Goal: Task Accomplishment & Management: Manage account settings

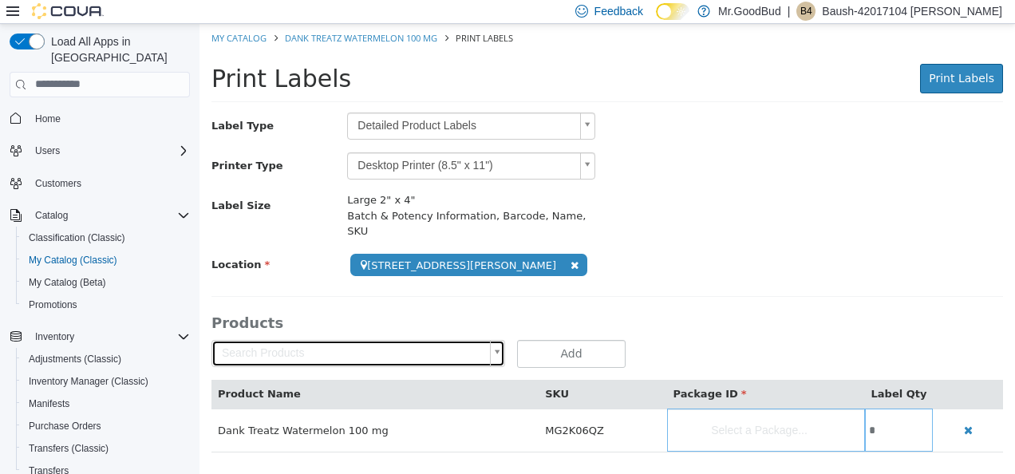
click at [477, 339] on link "Search Products" at bounding box center [359, 352] width 294 height 27
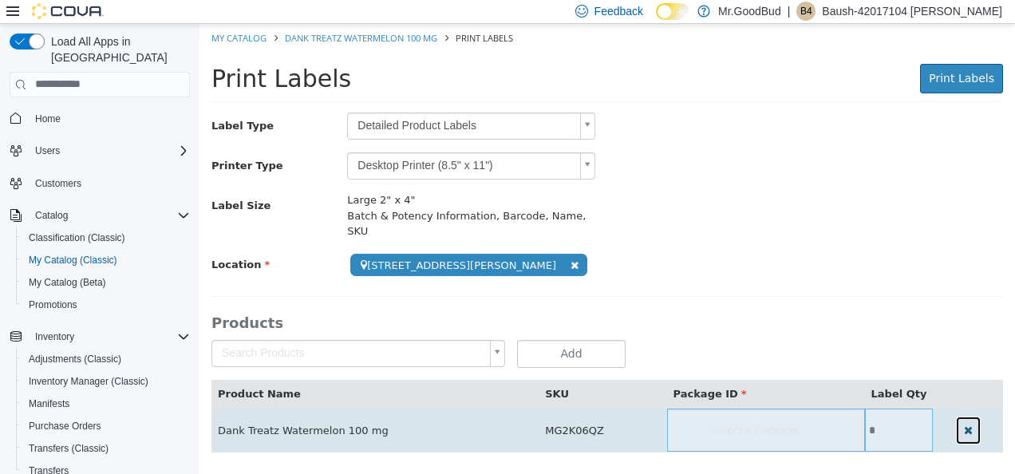
click at [964, 424] on icon "button" at bounding box center [968, 429] width 9 height 11
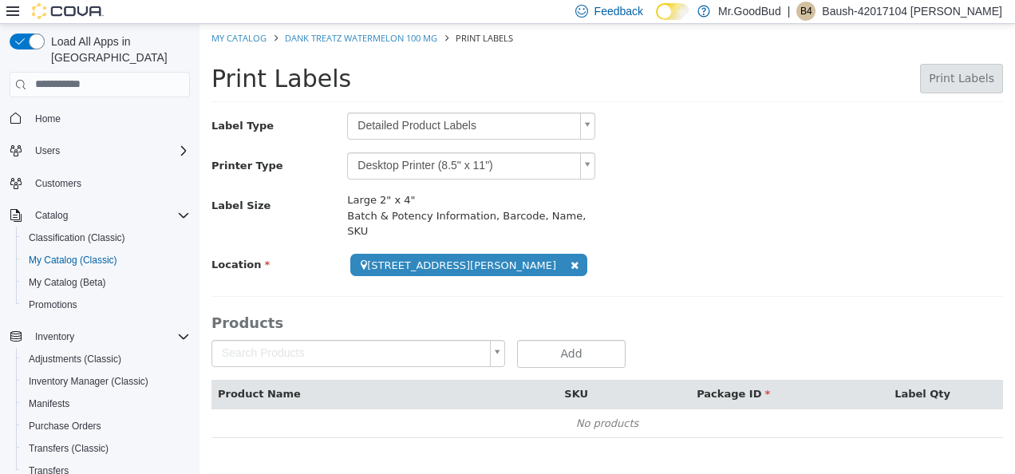
click at [364, 330] on body "**********" at bounding box center [608, 238] width 816 height 431
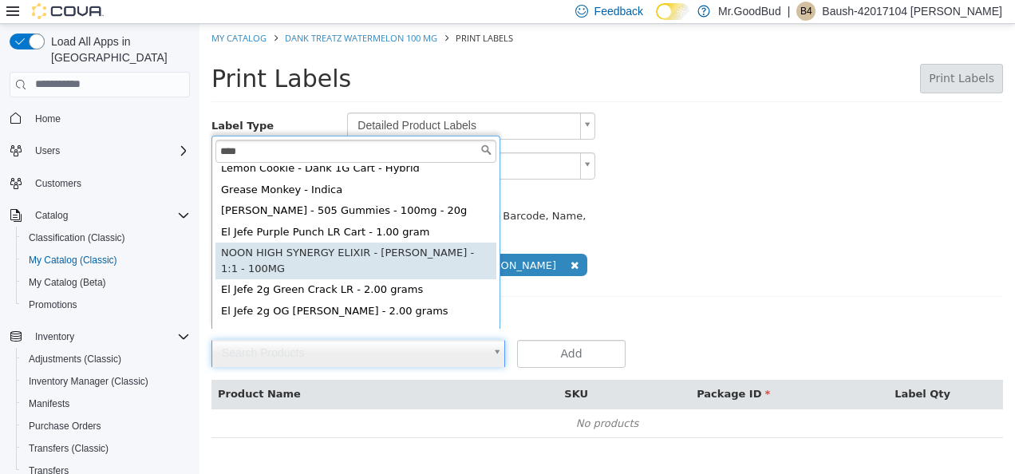
scroll to position [10, 0]
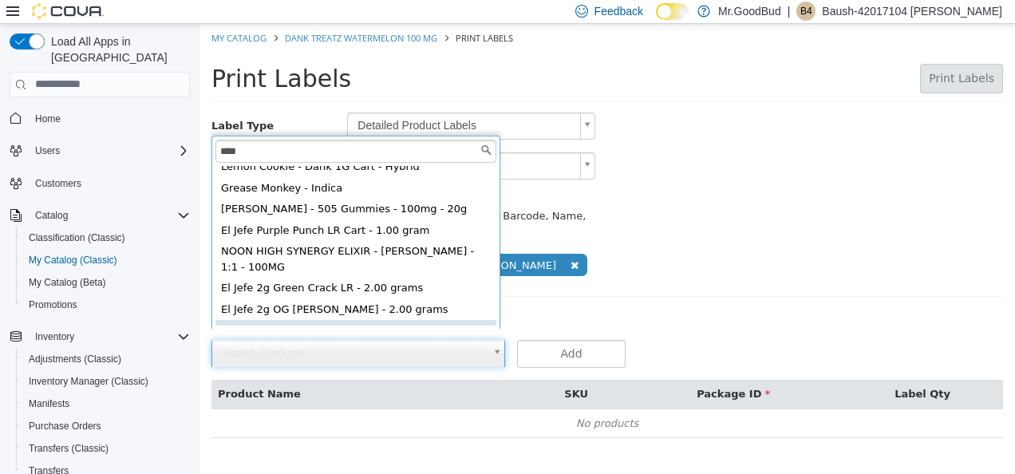
type input "****"
type input "**********"
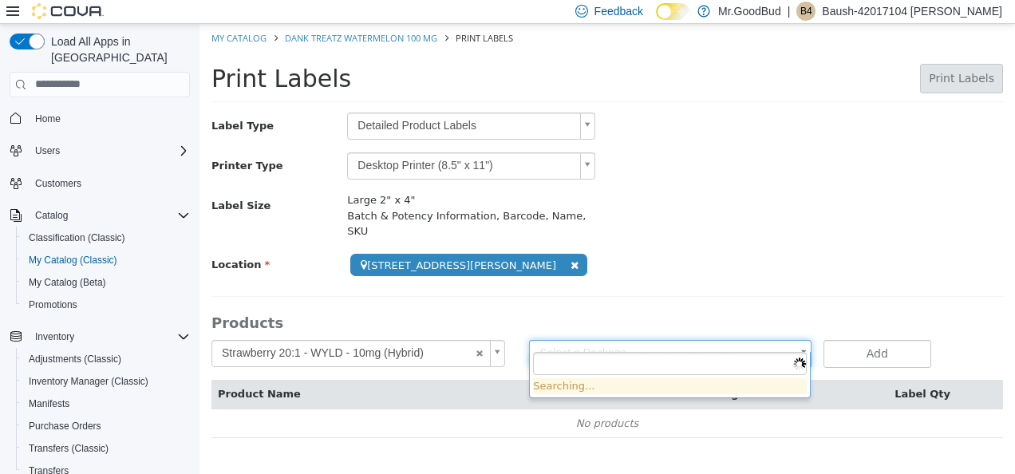
click at [717, 345] on body "**********" at bounding box center [608, 238] width 816 height 431
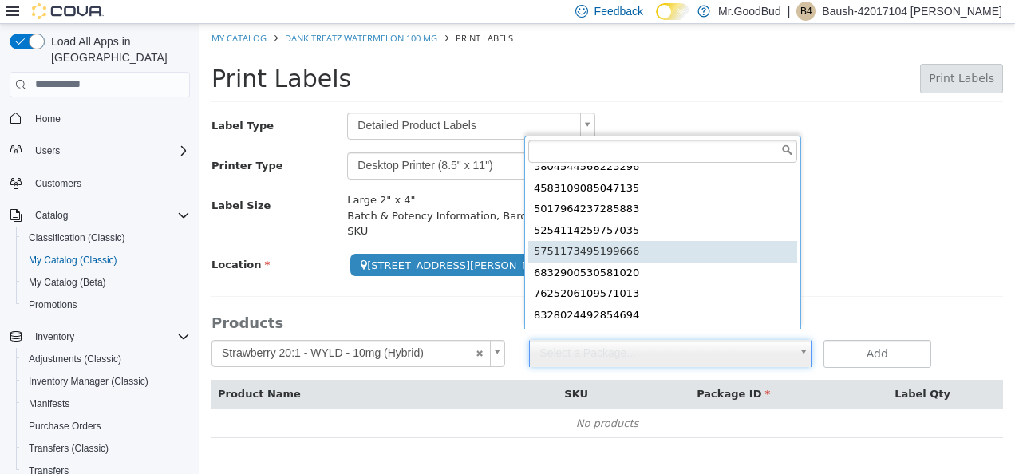
scroll to position [160, 0]
type input "**********"
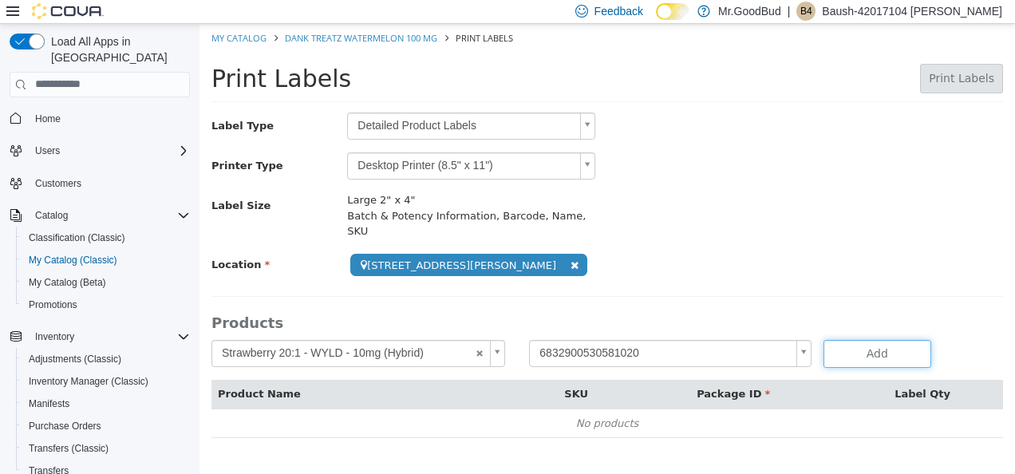
click at [878, 339] on button "Add" at bounding box center [878, 353] width 108 height 28
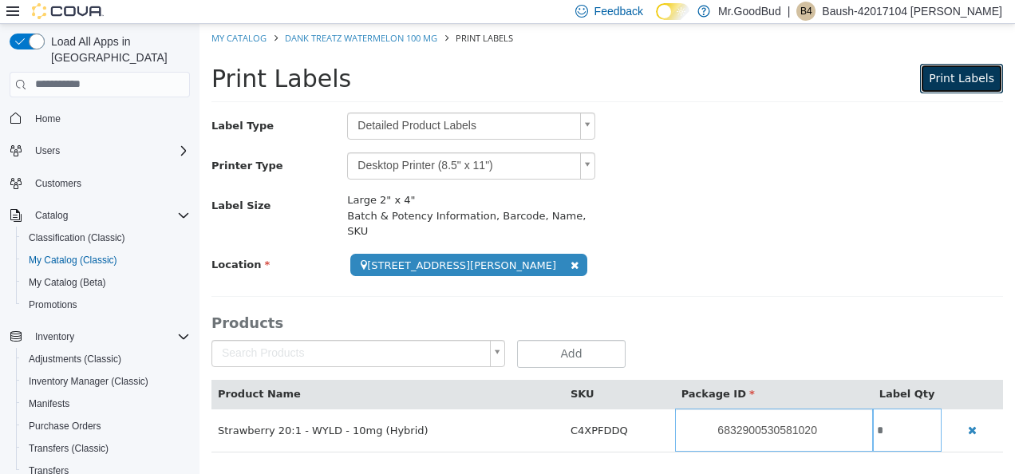
click at [977, 90] on button "Print Labels" at bounding box center [961, 78] width 83 height 30
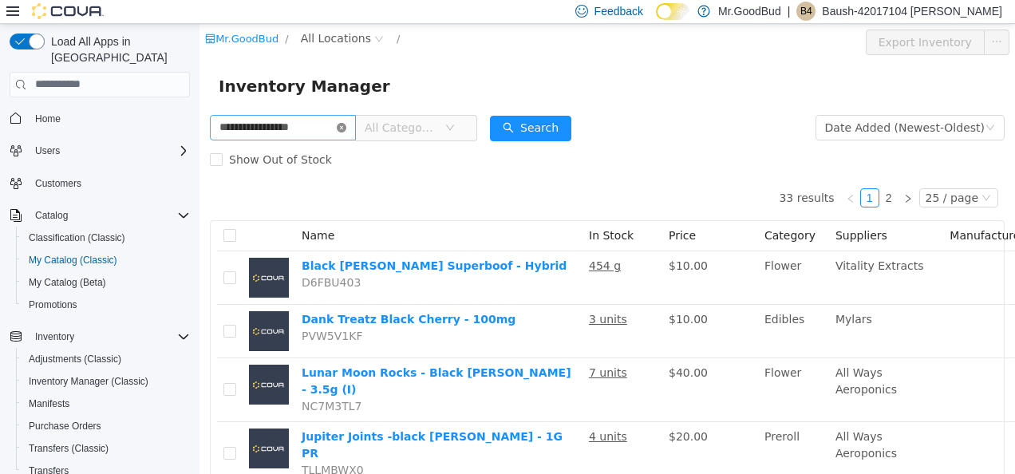
click at [346, 132] on icon "icon: close-circle" at bounding box center [342, 127] width 10 height 10
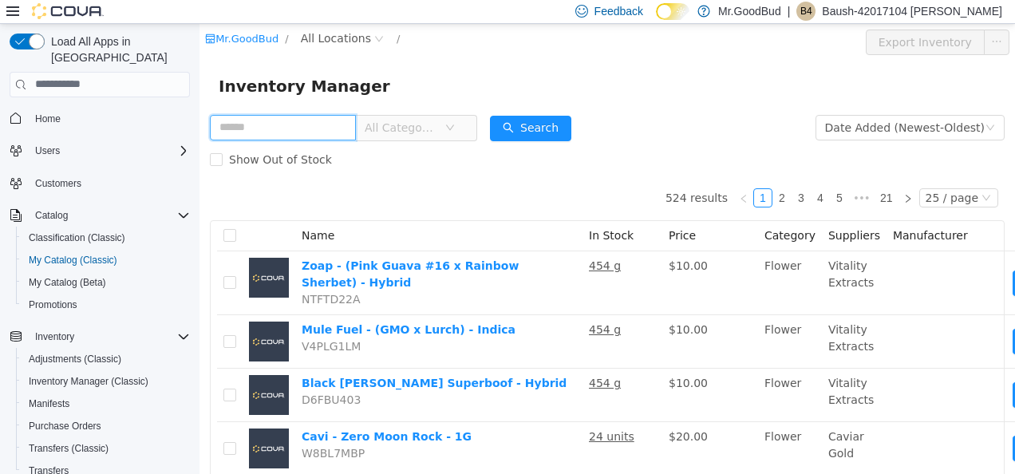
click at [356, 132] on input "text" at bounding box center [283, 127] width 146 height 26
type input "**********"
click at [541, 113] on div "Search" at bounding box center [530, 127] width 81 height 32
click at [547, 121] on button "Search" at bounding box center [530, 128] width 81 height 26
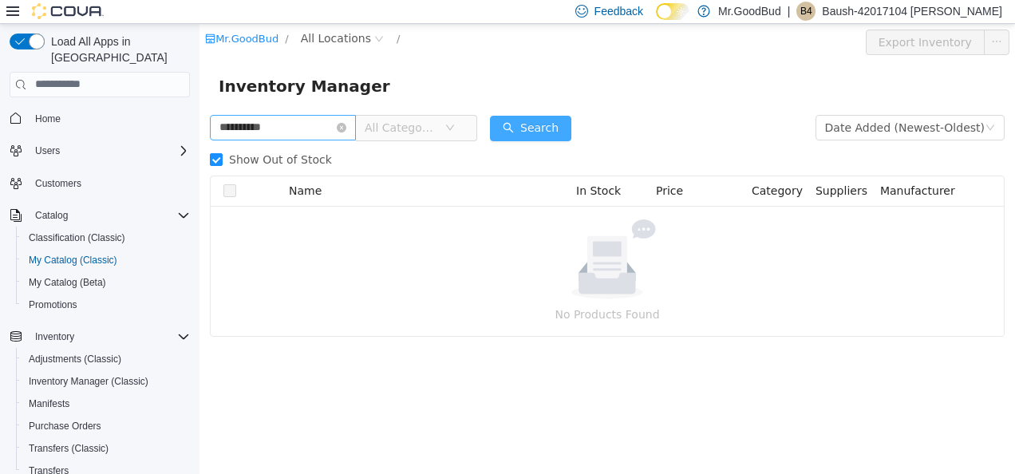
click at [561, 129] on button "Search" at bounding box center [530, 128] width 81 height 26
click at [445, 133] on span "All Categories" at bounding box center [405, 127] width 80 height 24
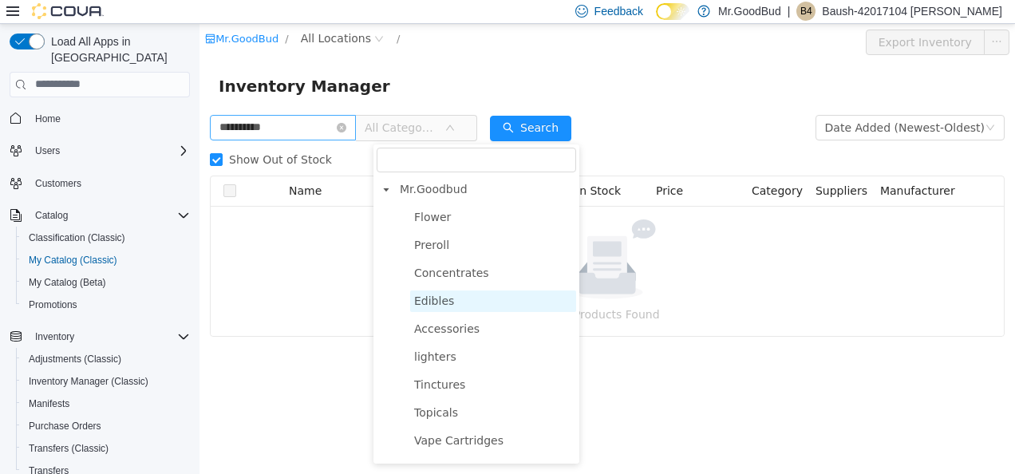
click at [480, 299] on span "Edibles" at bounding box center [493, 301] width 166 height 22
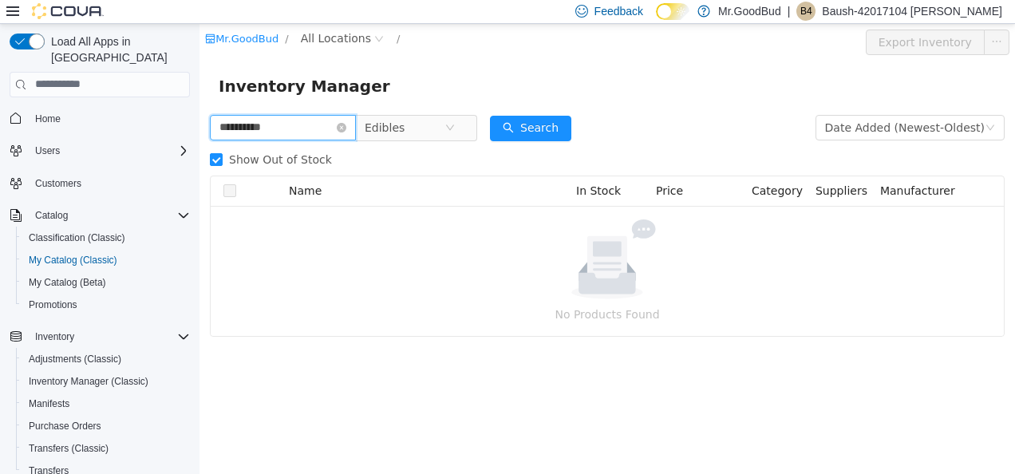
click at [350, 123] on input "**********" at bounding box center [283, 127] width 146 height 26
click at [346, 129] on icon "icon: close-circle" at bounding box center [342, 127] width 10 height 10
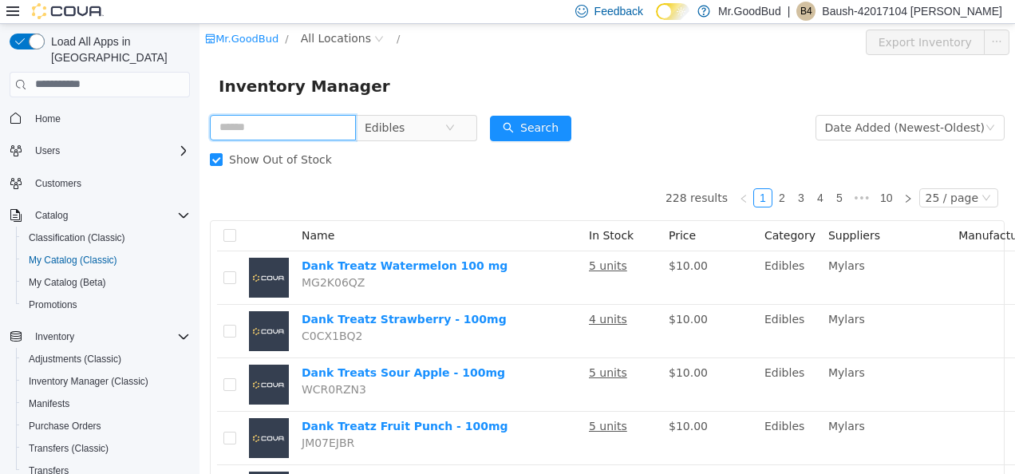
click at [356, 129] on input "text" at bounding box center [283, 127] width 146 height 26
type input "******"
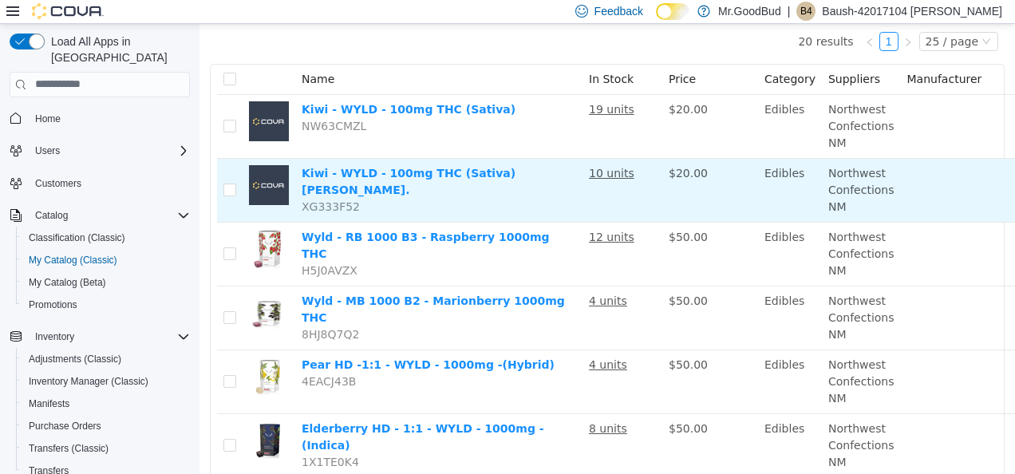
scroll to position [80, 0]
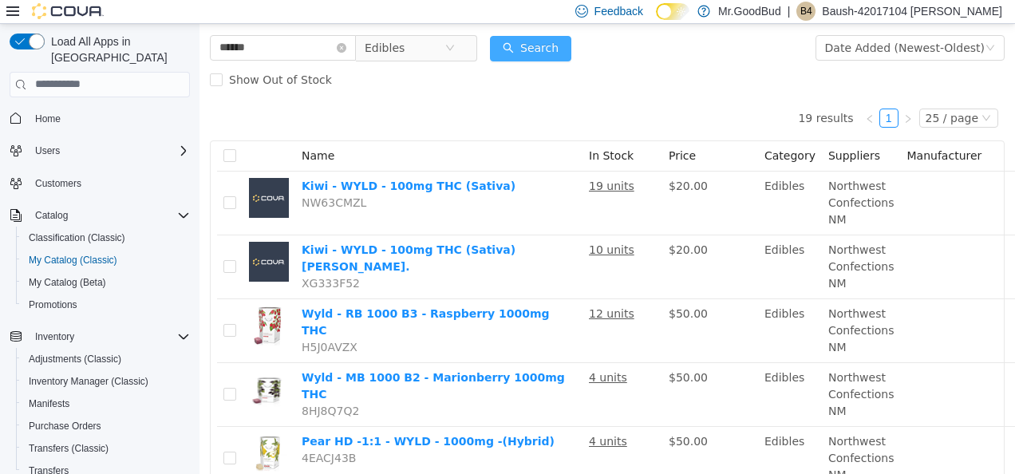
click at [556, 44] on button "Search" at bounding box center [530, 48] width 81 height 26
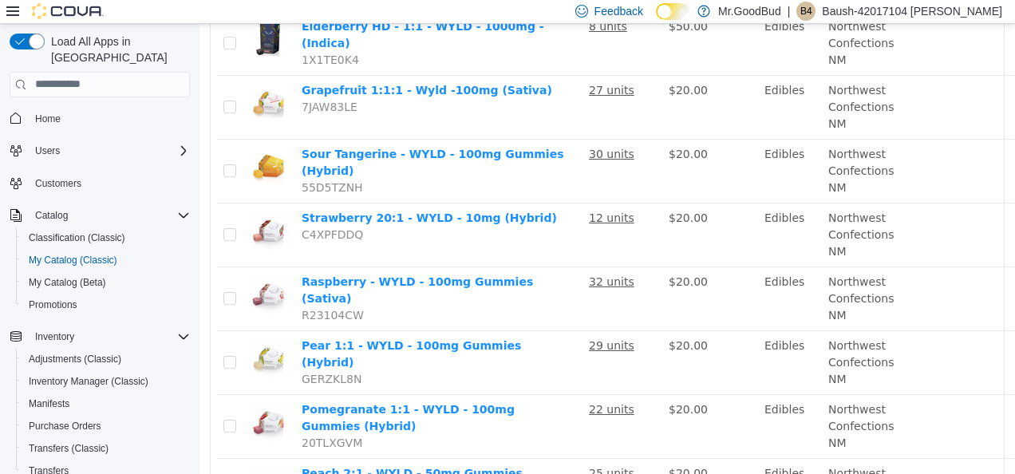
scroll to position [639, 0]
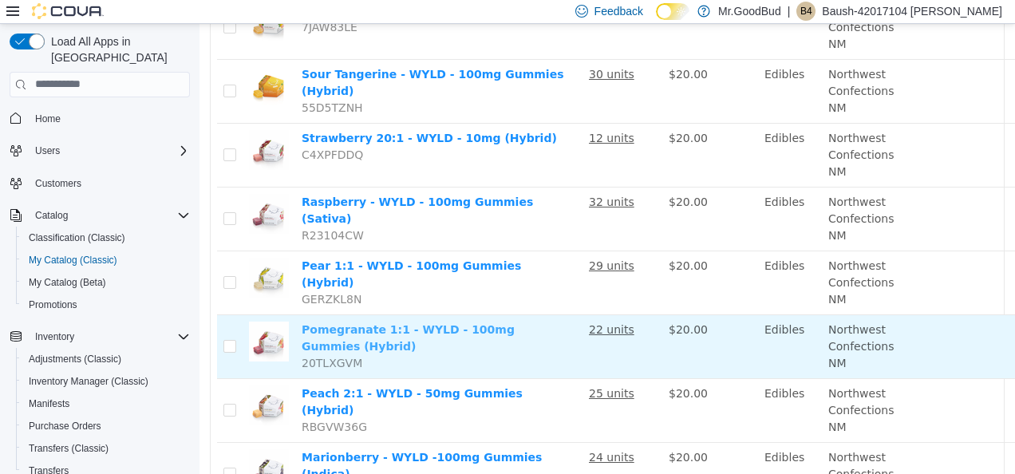
click at [500, 323] on link "Pomegranate 1:1 - WYLD - 100mg Gummies (Hybrid)" at bounding box center [408, 338] width 213 height 30
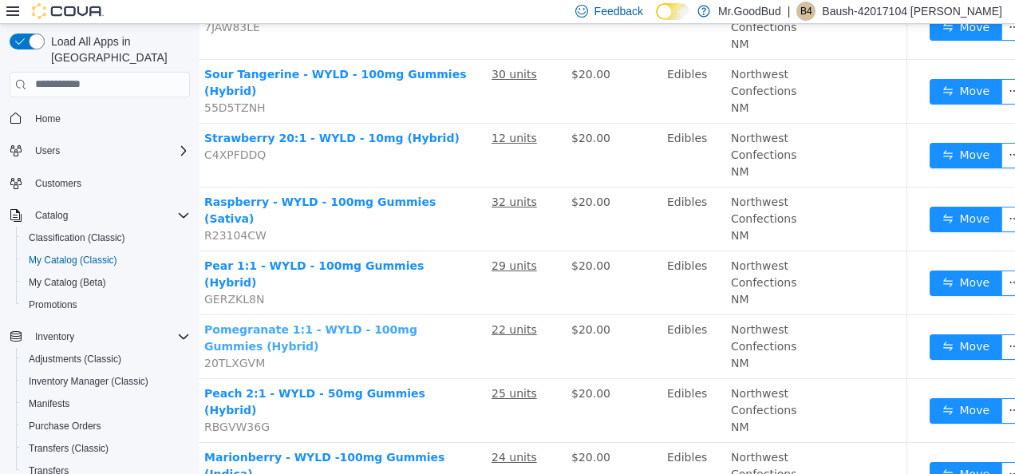
scroll to position [639, 117]
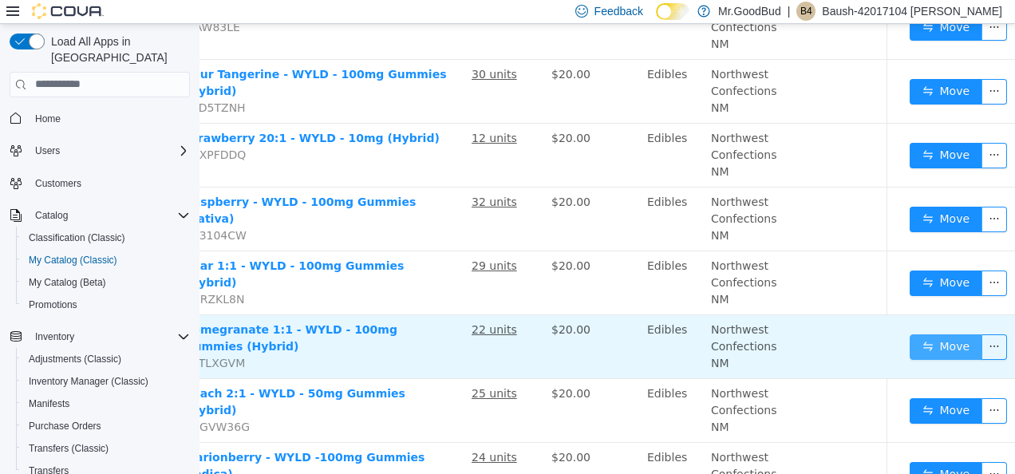
click at [931, 338] on button "Move" at bounding box center [946, 347] width 73 height 26
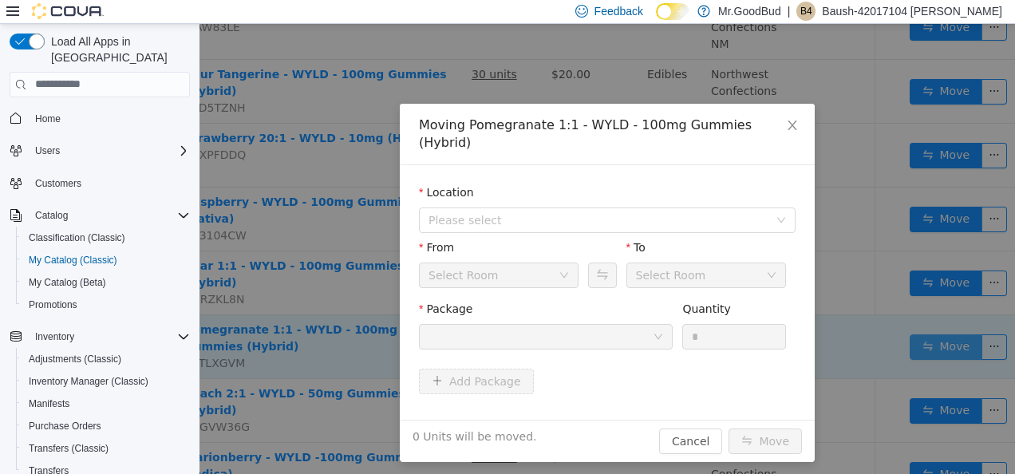
scroll to position [639, 105]
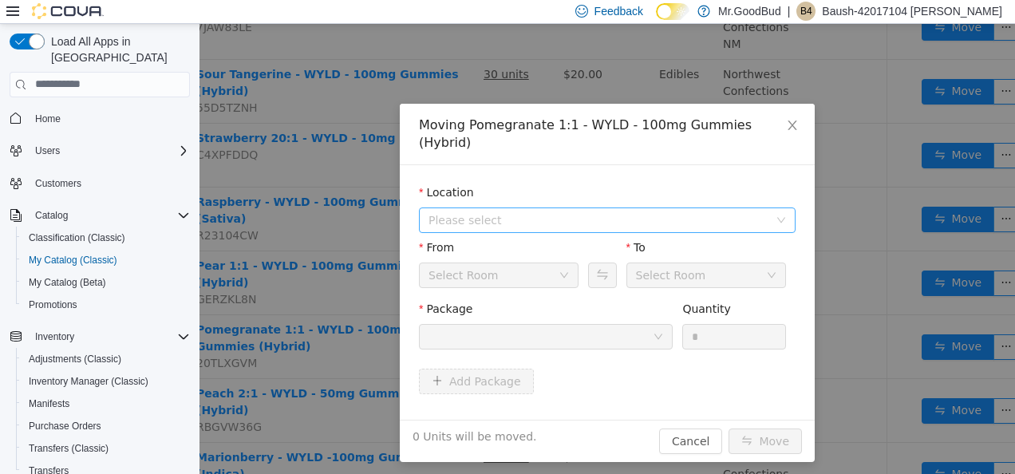
click at [594, 212] on span "Please select" at bounding box center [599, 220] width 340 height 16
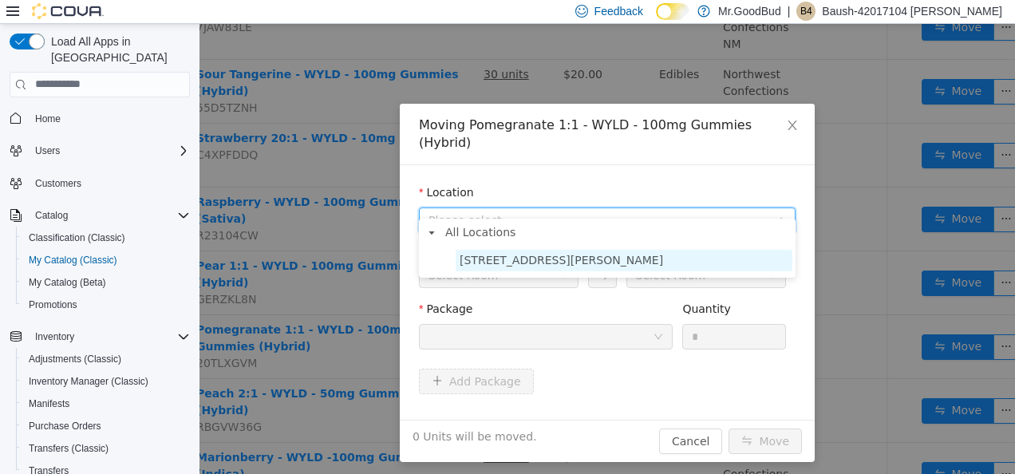
click at [602, 266] on span "[STREET_ADDRESS][PERSON_NAME]" at bounding box center [624, 260] width 337 height 22
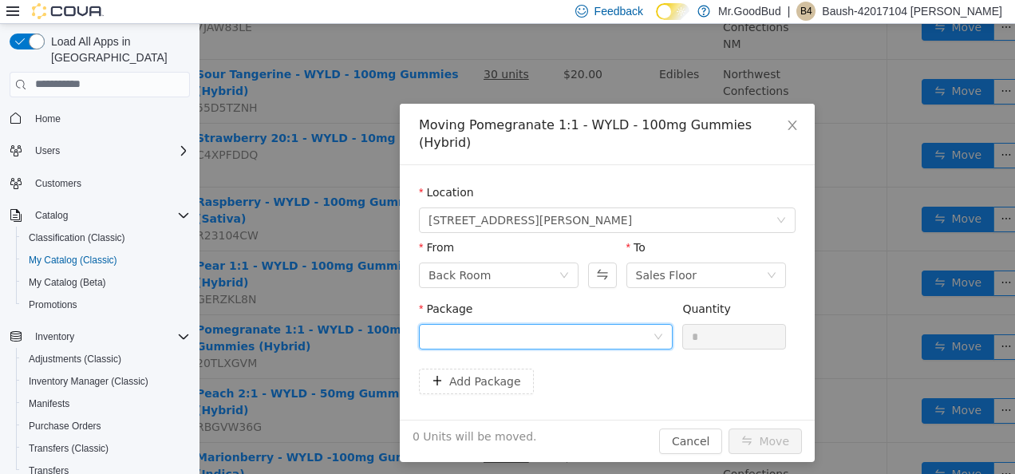
click at [627, 324] on div at bounding box center [541, 336] width 224 height 24
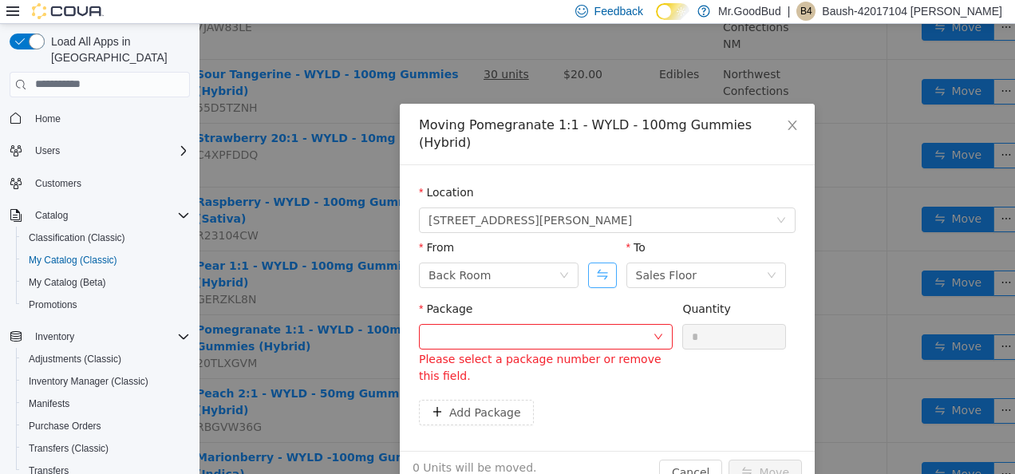
click at [603, 262] on button "Swap" at bounding box center [602, 275] width 28 height 26
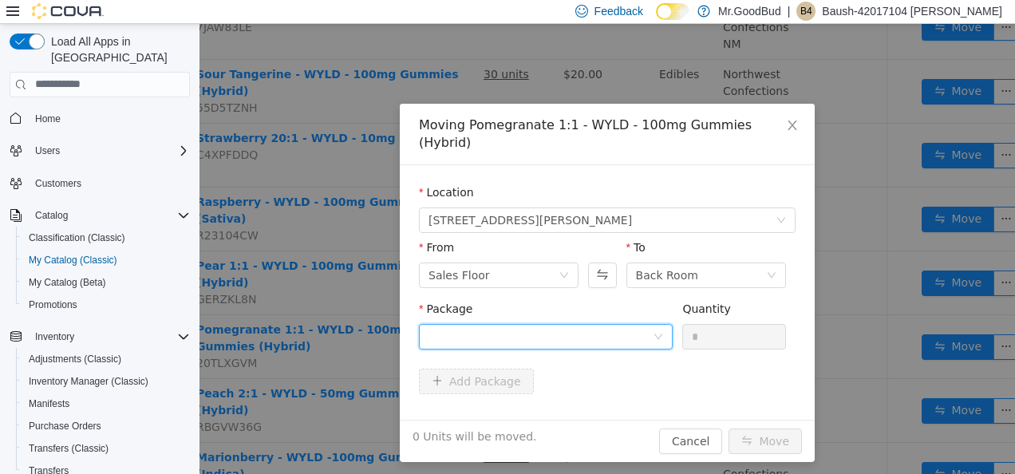
click at [631, 324] on div at bounding box center [541, 336] width 224 height 24
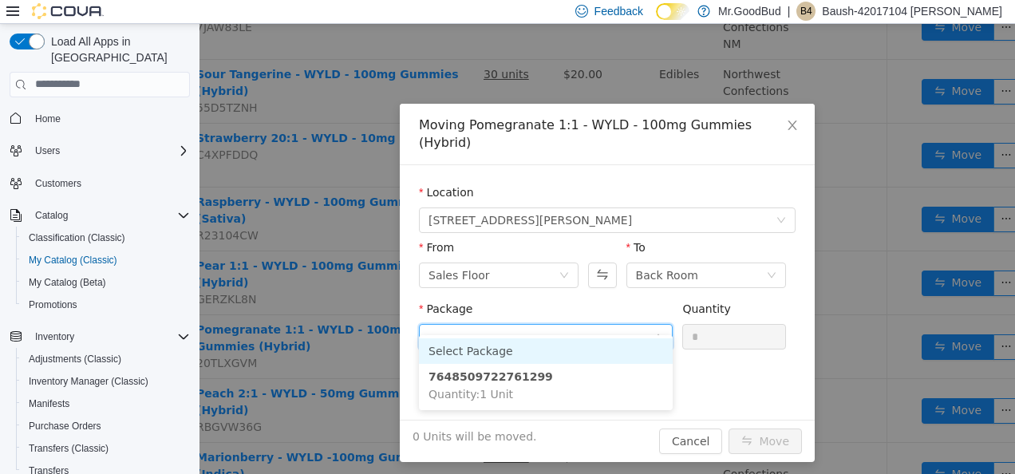
click at [627, 326] on input "Package" at bounding box center [541, 338] width 224 height 24
click at [635, 326] on input "Package" at bounding box center [541, 338] width 224 height 24
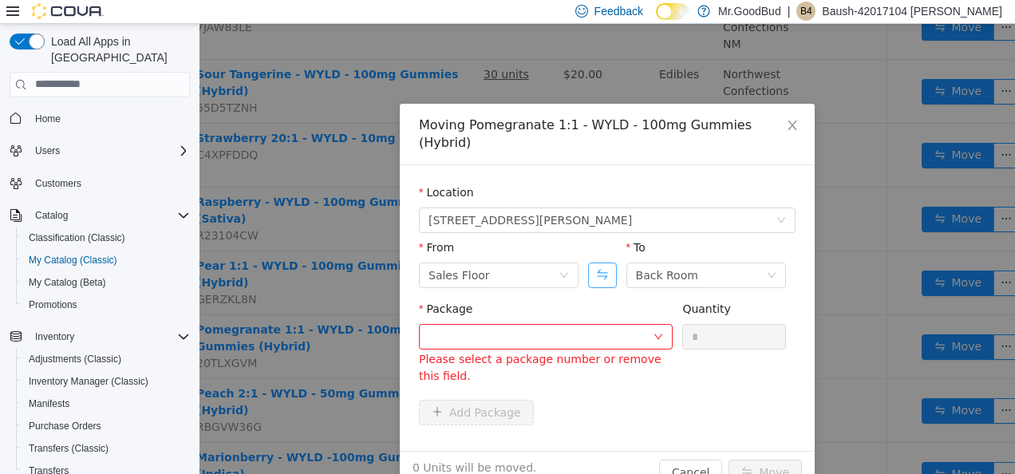
click at [611, 258] on div "From Sales Floor To Back Room" at bounding box center [607, 266] width 377 height 55
click at [646, 324] on div at bounding box center [541, 336] width 224 height 24
click at [594, 262] on button "Swap" at bounding box center [602, 275] width 28 height 26
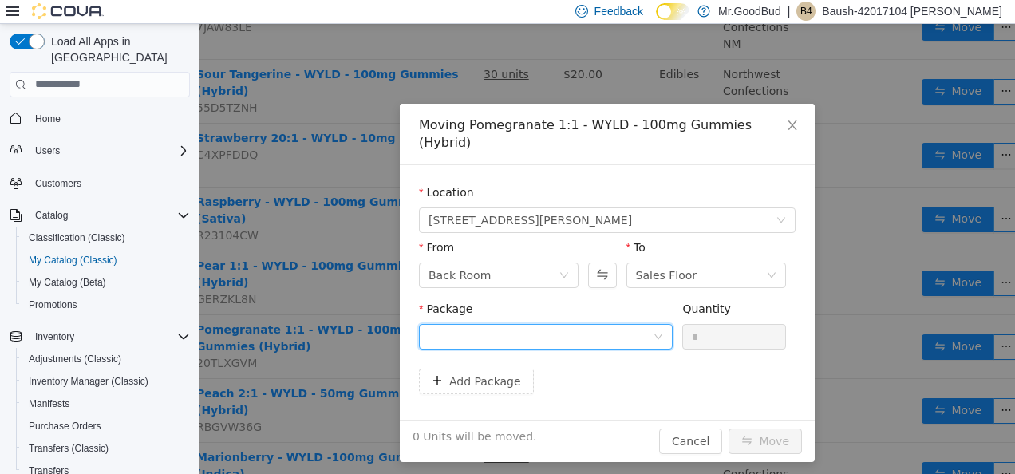
click at [632, 328] on div at bounding box center [541, 336] width 224 height 24
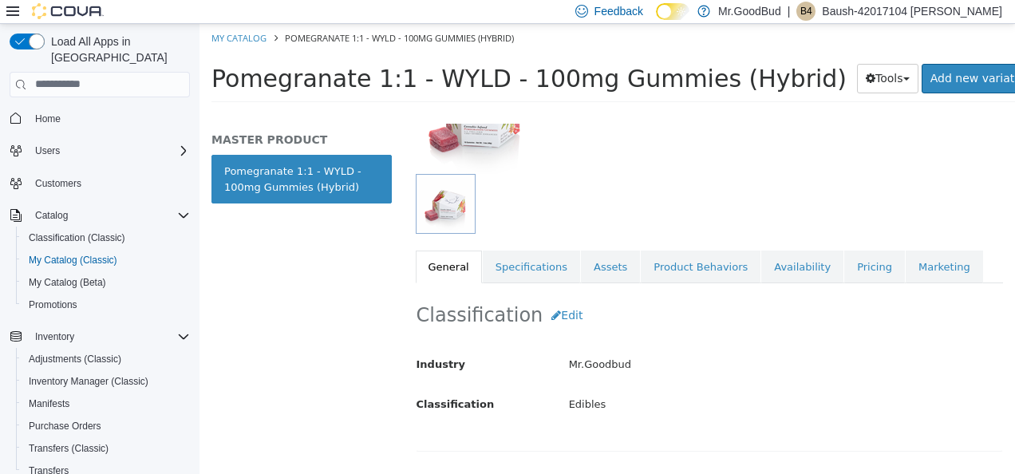
scroll to position [160, 0]
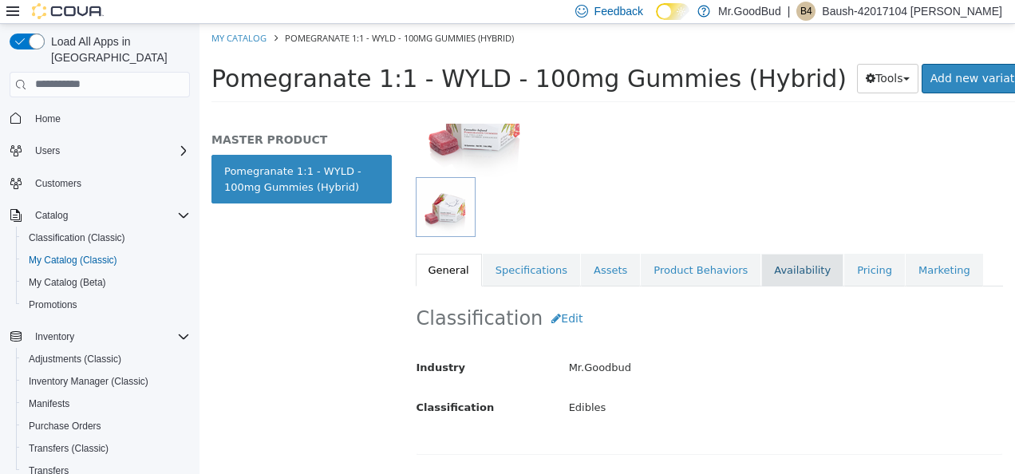
click at [782, 265] on link "Availability" at bounding box center [803, 270] width 82 height 34
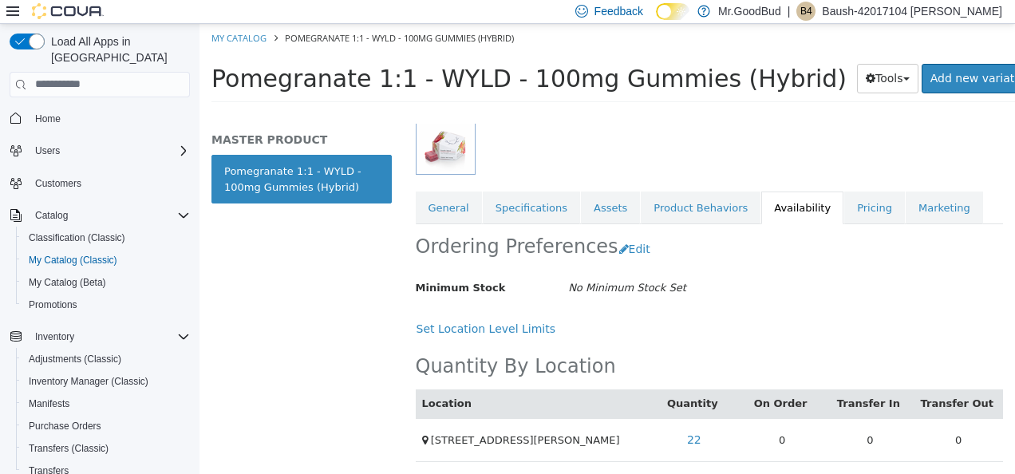
scroll to position [236, 0]
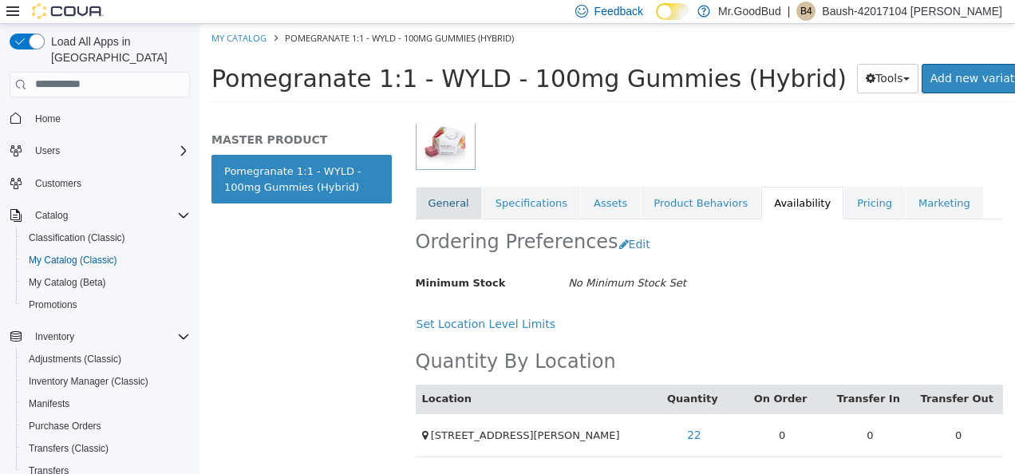
click at [436, 199] on link "General" at bounding box center [449, 203] width 66 height 34
